Goal: Information Seeking & Learning: Find specific page/section

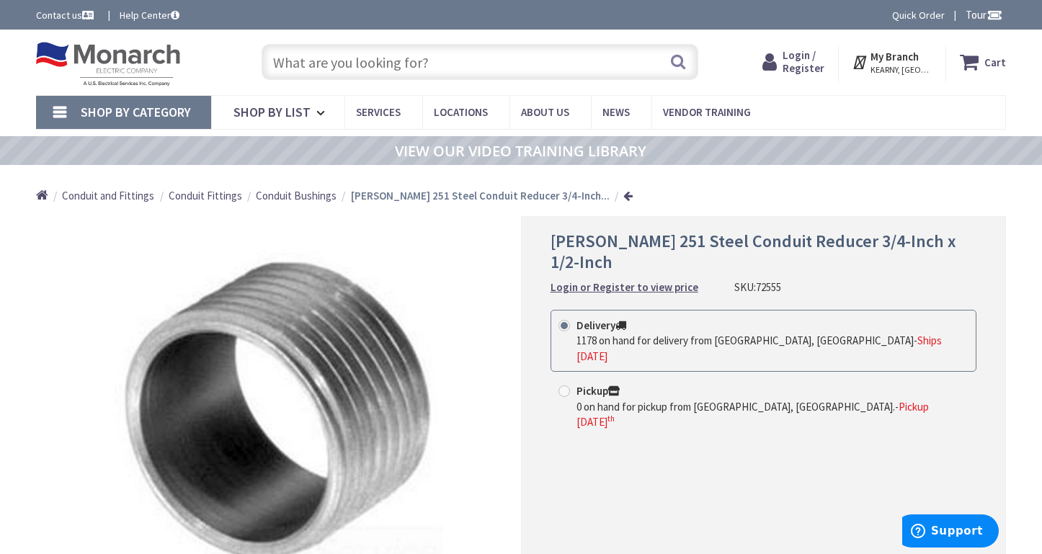
click at [393, 63] on input "text" at bounding box center [481, 62] width 438 height 36
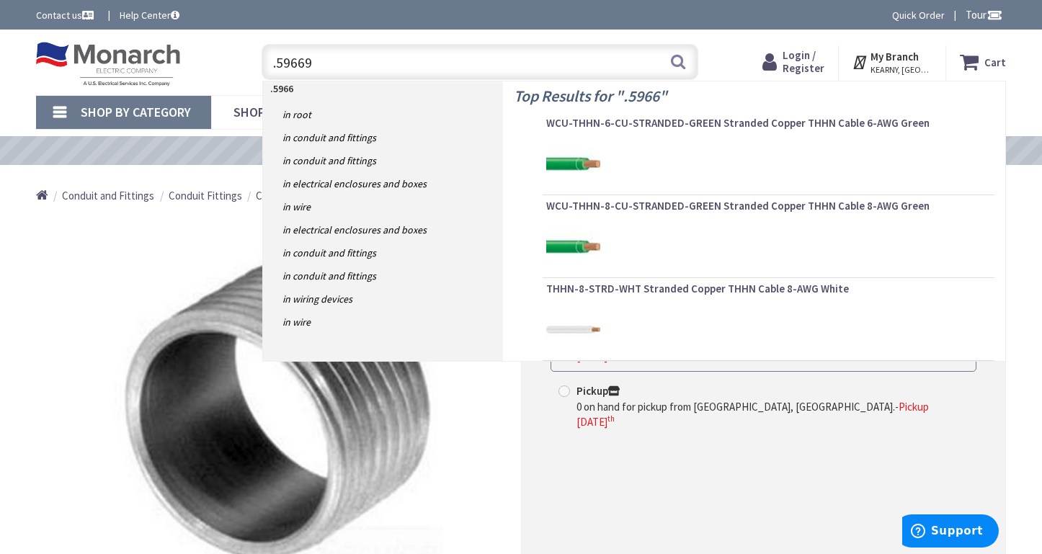
type input ".596696"
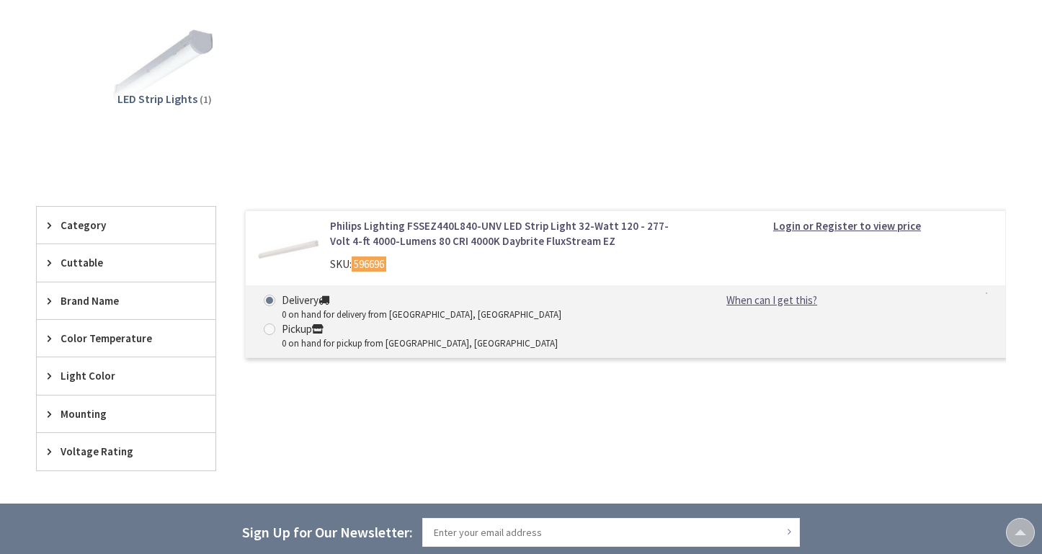
click at [413, 236] on link "Philips Lighting FSSEZ440L840-UNV LED Strip Light 32-Watt 120 - 277-Volt 4-ft 4…" at bounding box center [503, 233] width 347 height 31
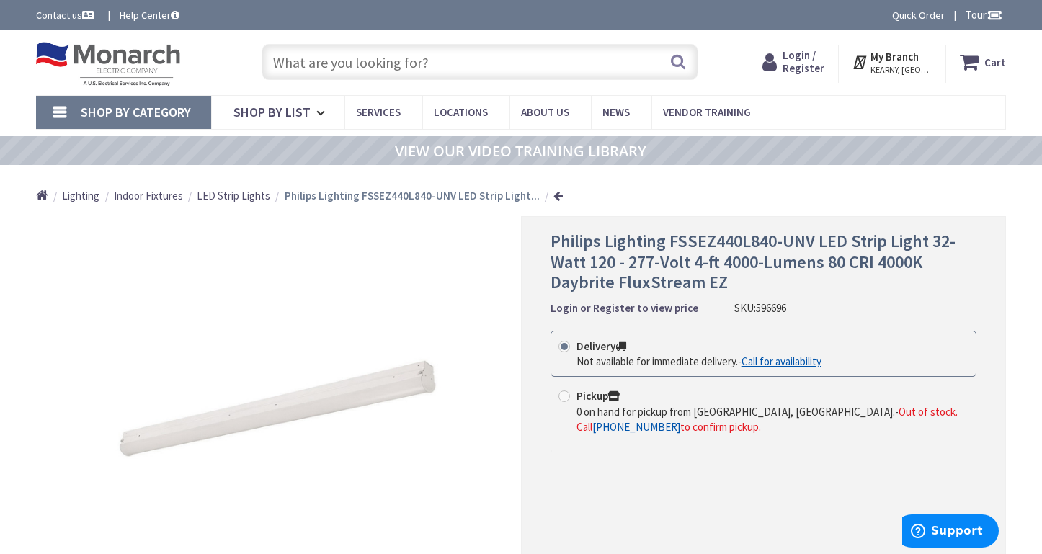
click at [319, 66] on input "text" at bounding box center [481, 62] width 438 height 36
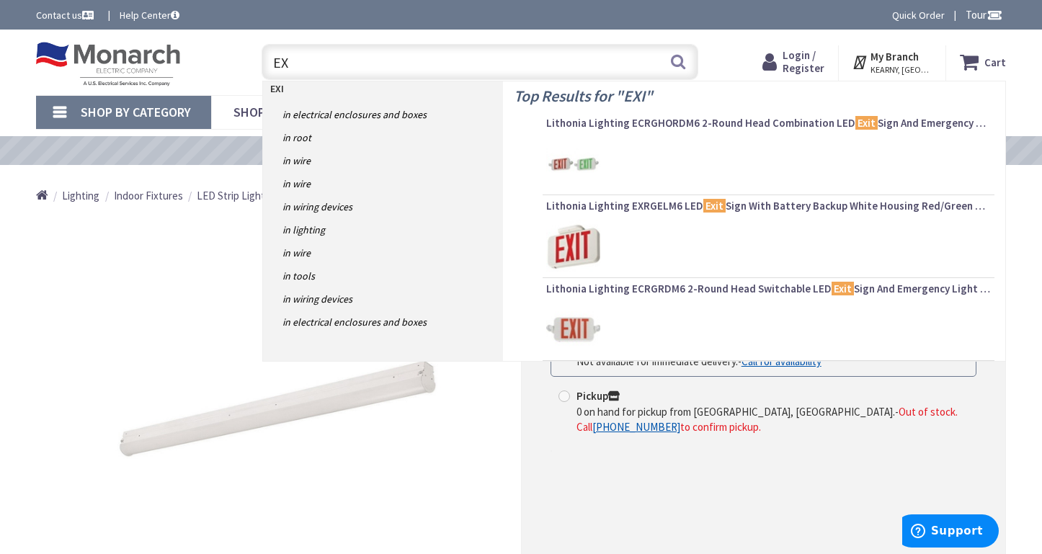
type input "E"
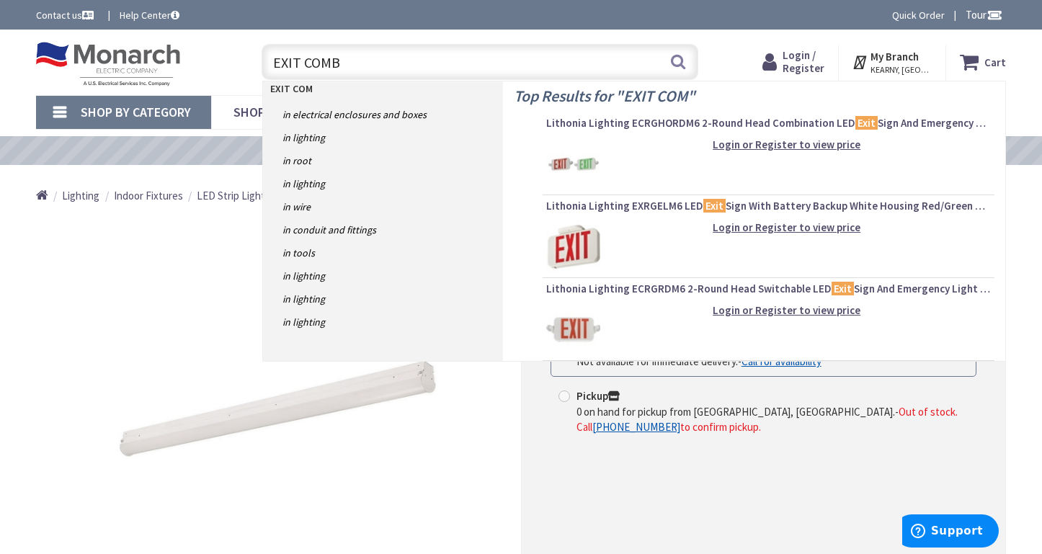
type input "EXIT COMBO"
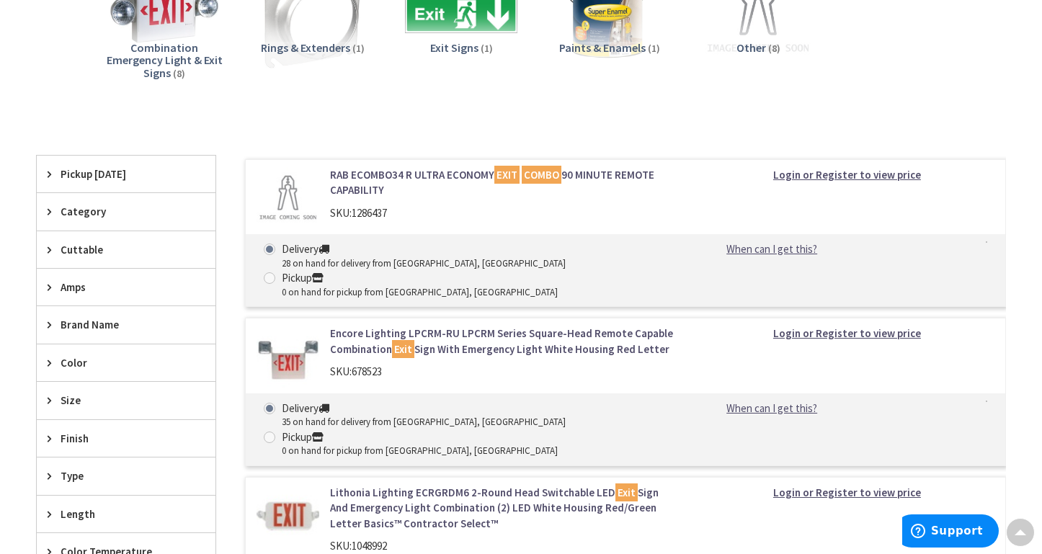
scroll to position [216, 0]
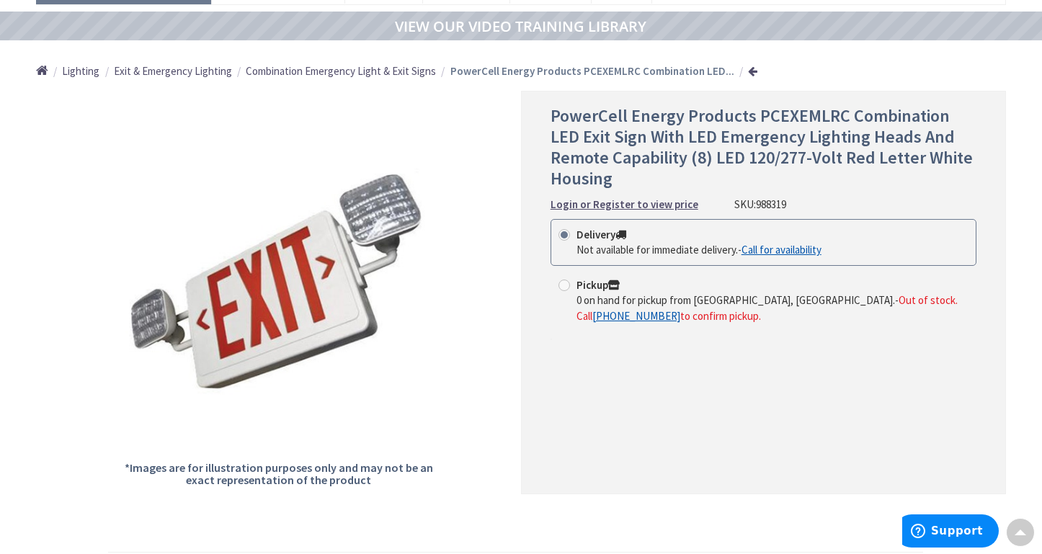
scroll to position [147, 0]
